Goal: Task Accomplishment & Management: Manage account settings

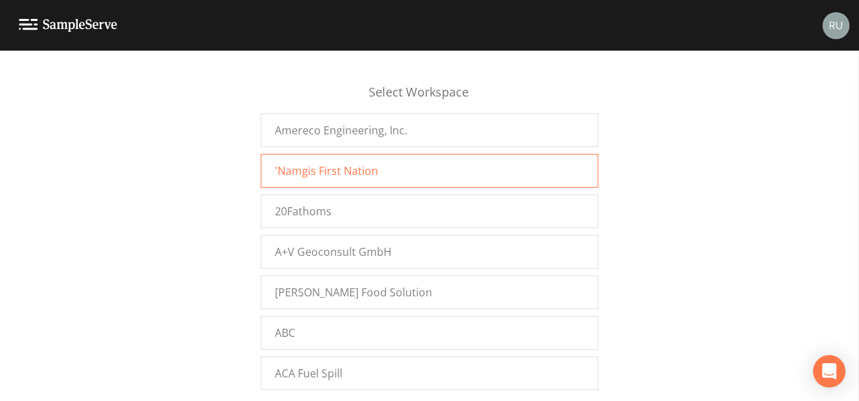
scroll to position [3184, 0]
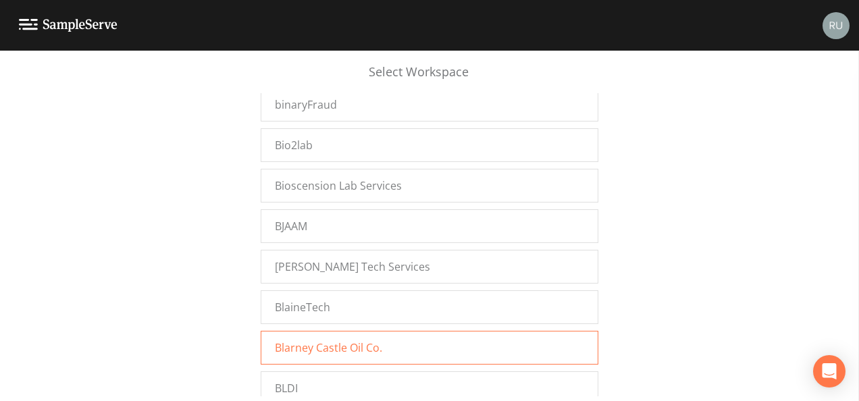
click at [331, 339] on span "Blarney Castle Oil Co." at bounding box center [328, 347] width 107 height 16
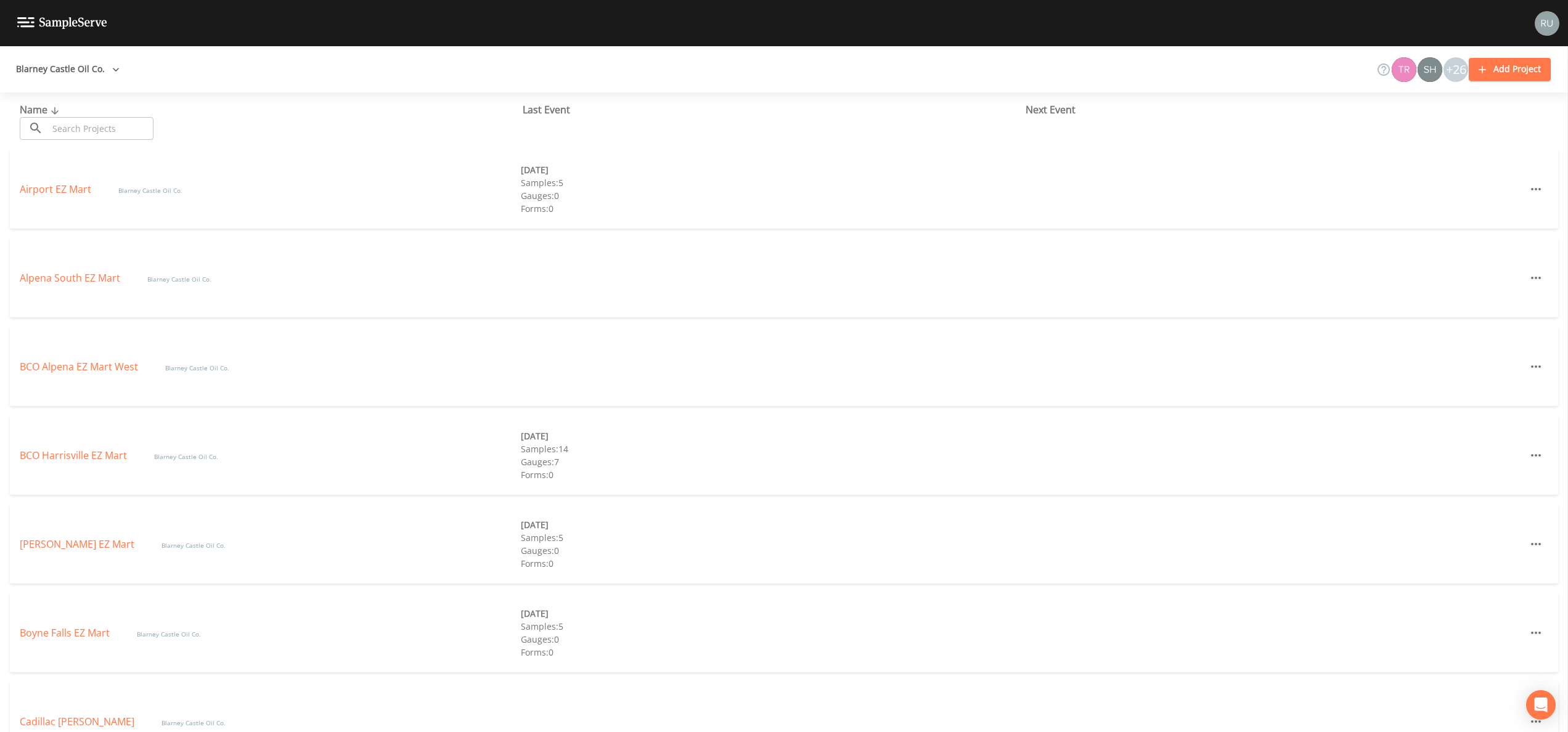
click at [1551, 18] on img at bounding box center [1547, 23] width 25 height 25
click at [1497, 92] on span "Workspace Settings" at bounding box center [1504, 95] width 92 height 15
click at [100, 66] on div at bounding box center [784, 366] width 1568 height 732
click at [84, 67] on button "Blarney Castle Oil Co." at bounding box center [68, 68] width 113 height 23
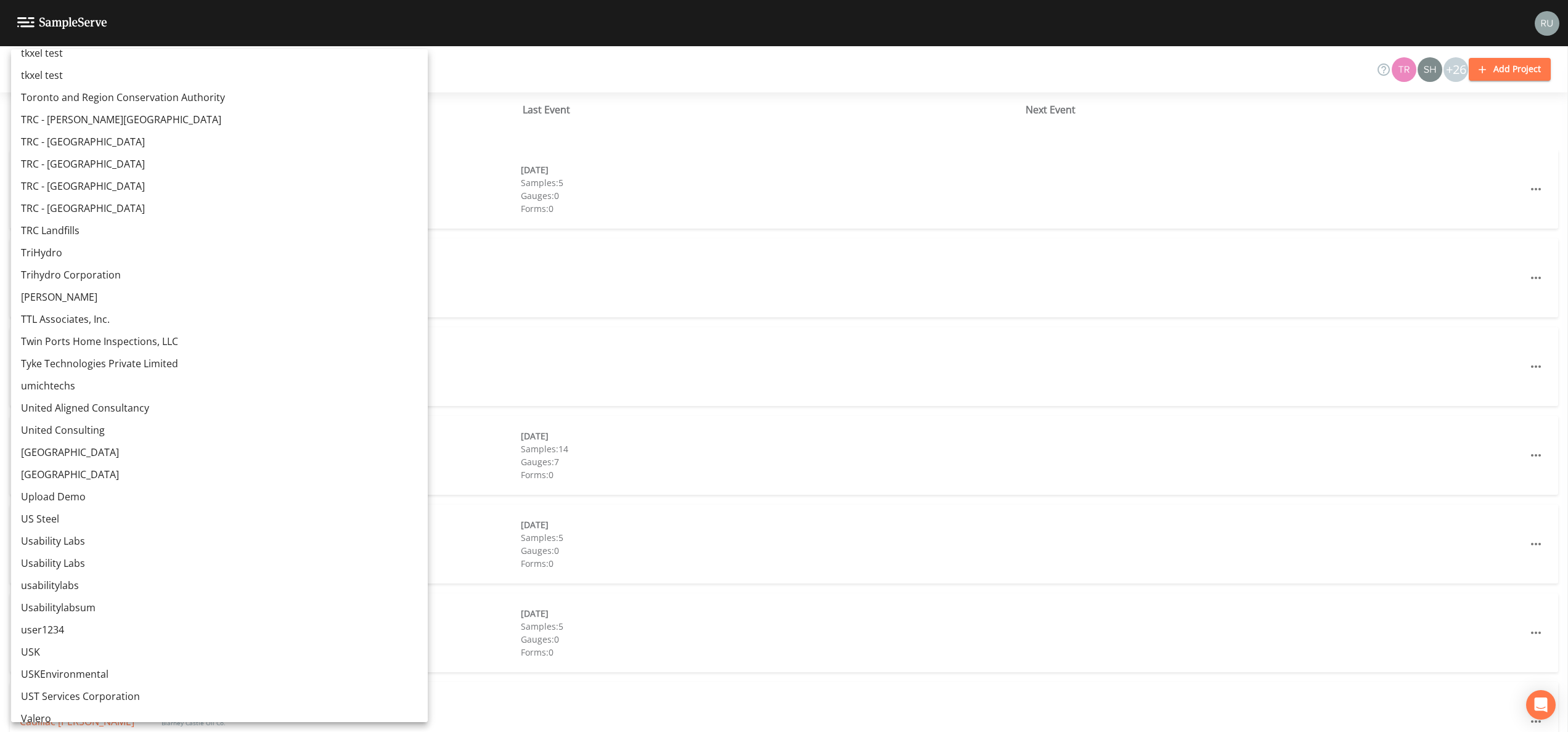
scroll to position [8794, 0]
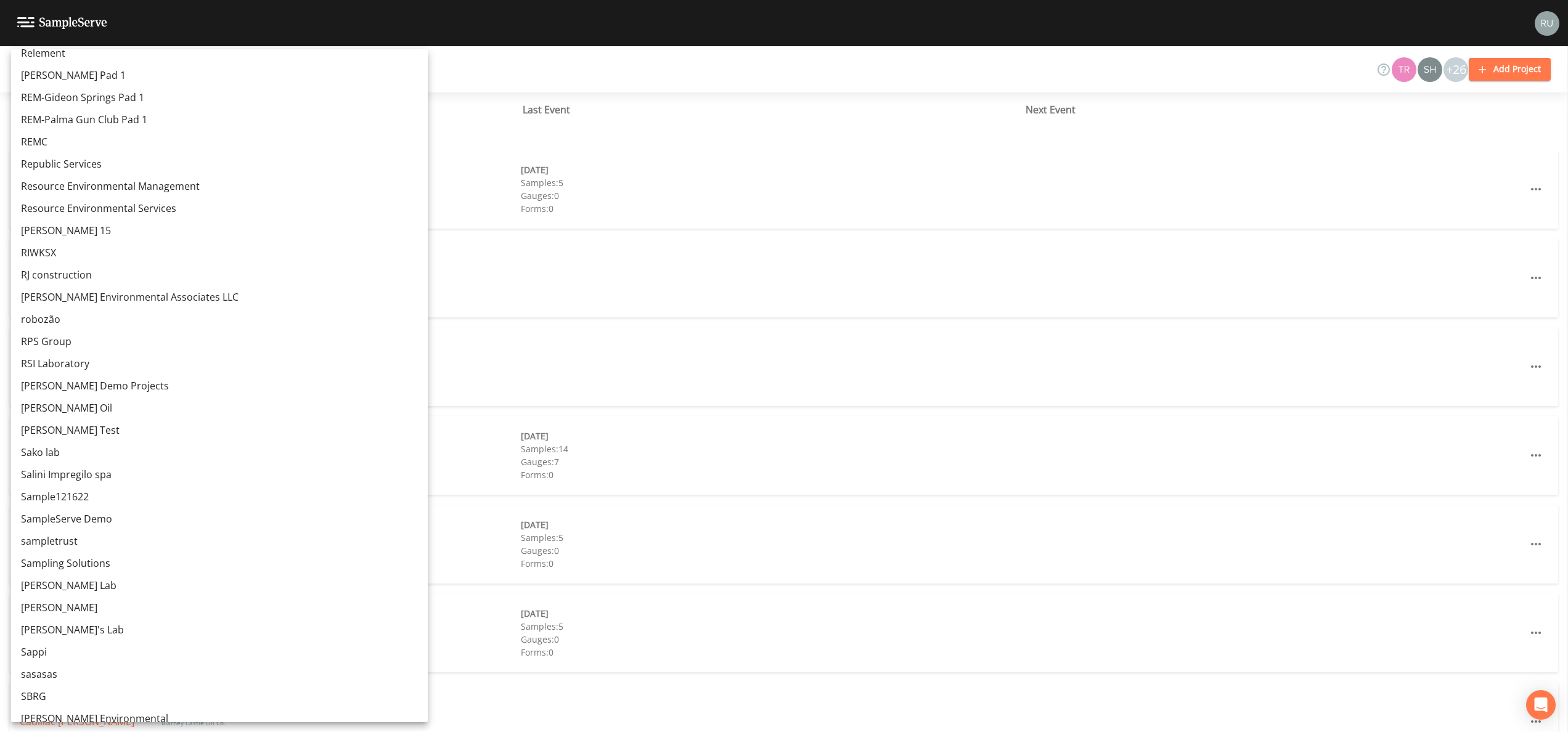
click at [104, 383] on link "[PERSON_NAME] Demo Projects" at bounding box center [219, 385] width 416 height 22
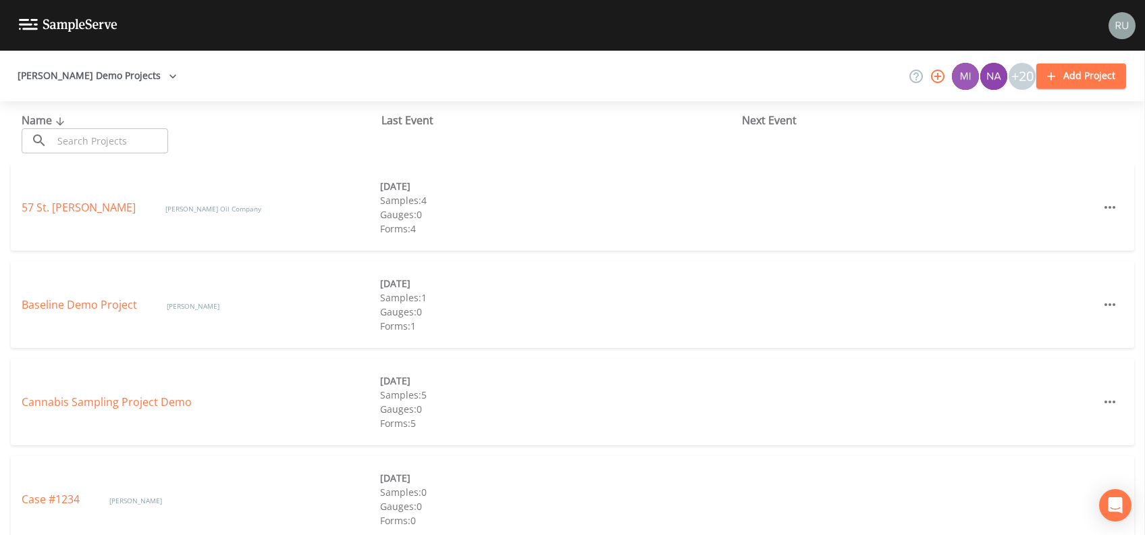
click at [1116, 24] on img at bounding box center [1121, 25] width 27 height 27
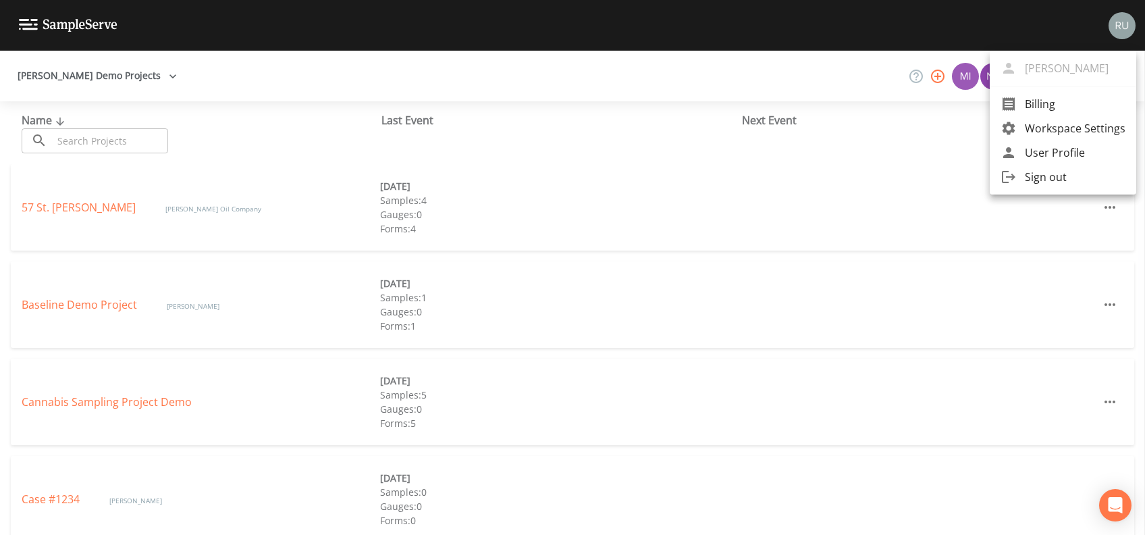
click at [1066, 125] on span "Workspace Settings" at bounding box center [1075, 128] width 101 height 16
click at [97, 74] on div at bounding box center [572, 267] width 1145 height 535
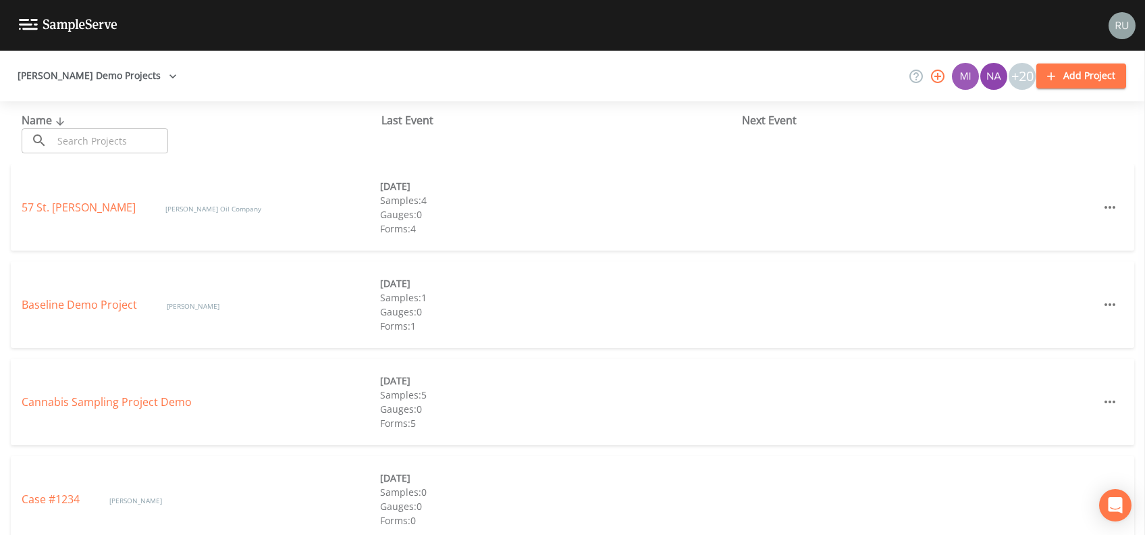
click at [166, 78] on icon "button" at bounding box center [172, 76] width 13 height 13
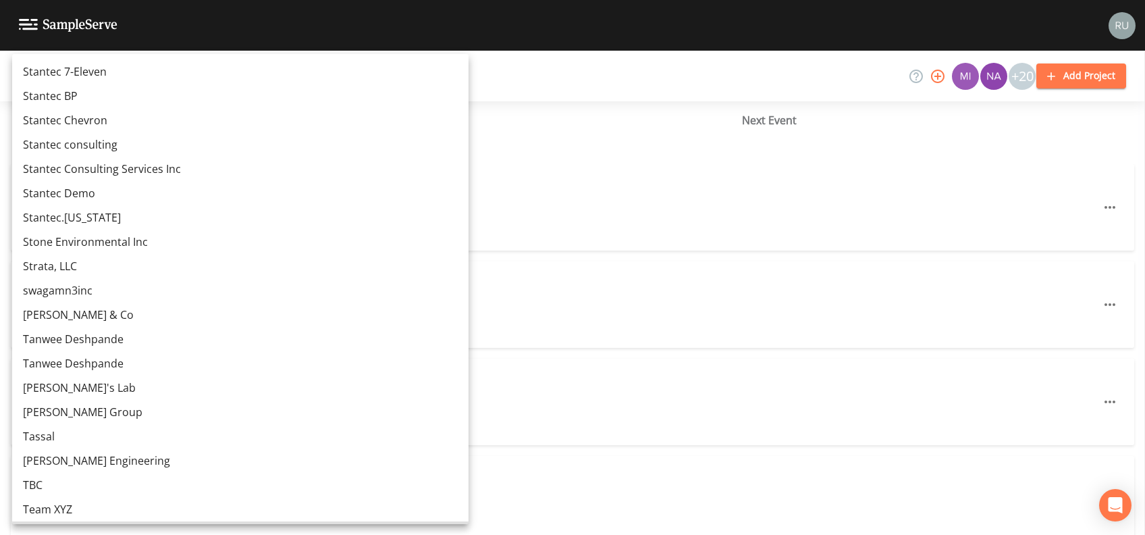
scroll to position [10966, 0]
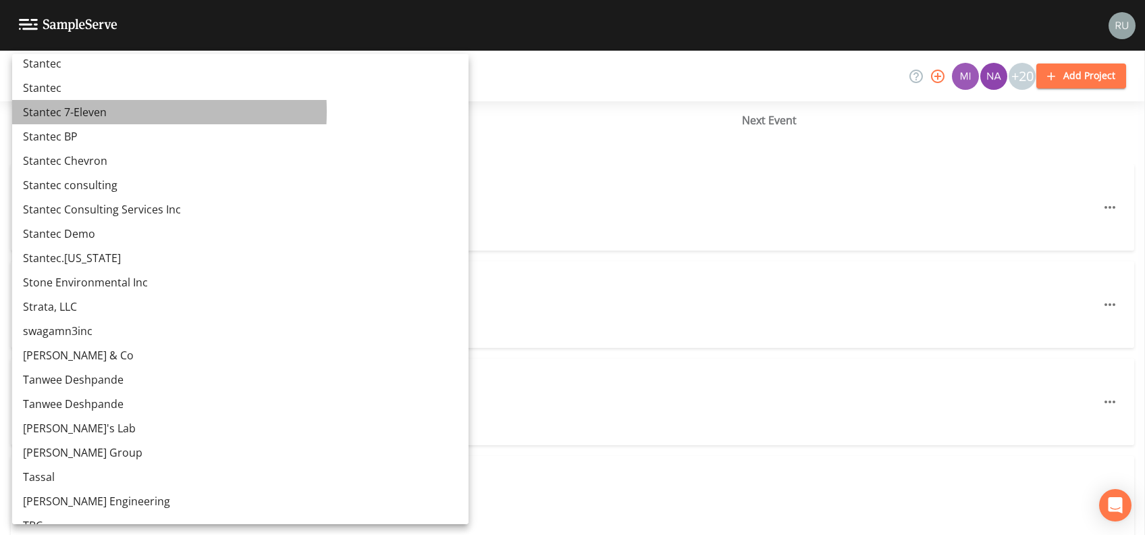
click at [86, 111] on link "Stantec 7-Eleven" at bounding box center [240, 112] width 456 height 24
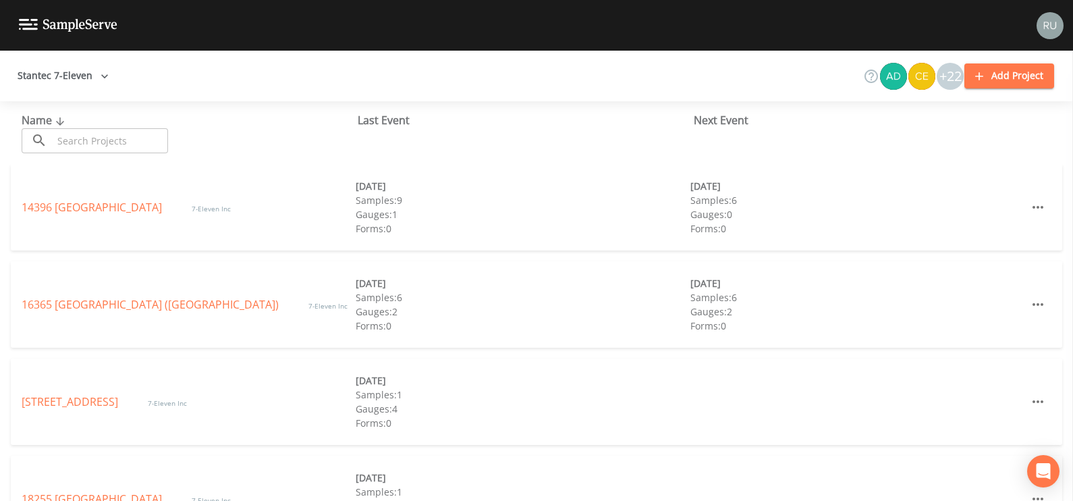
click at [1057, 20] on img at bounding box center [1050, 25] width 27 height 27
